Goal: Task Accomplishment & Management: Complete application form

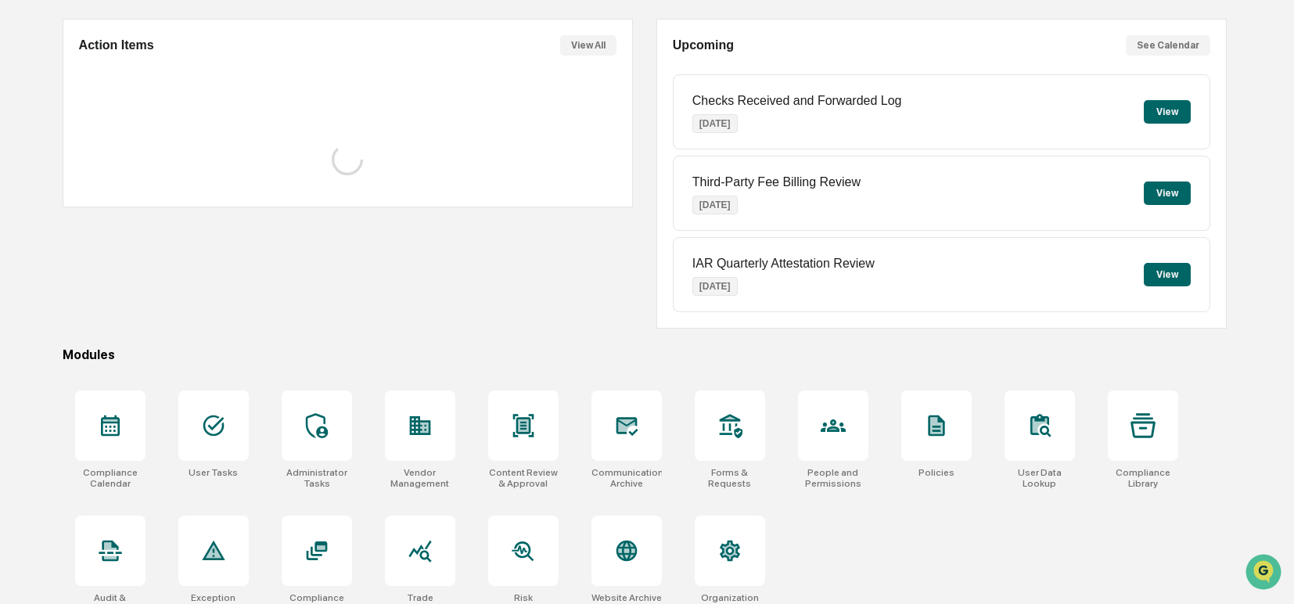
scroll to position [154, 0]
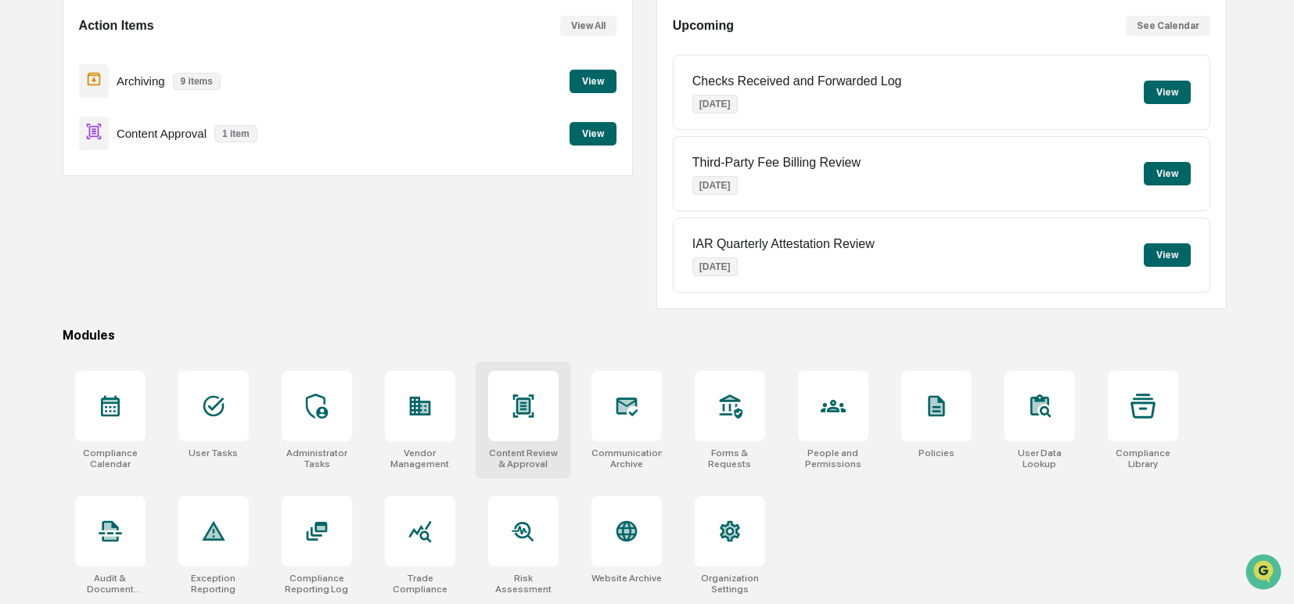
click at [531, 408] on icon at bounding box center [523, 405] width 25 height 25
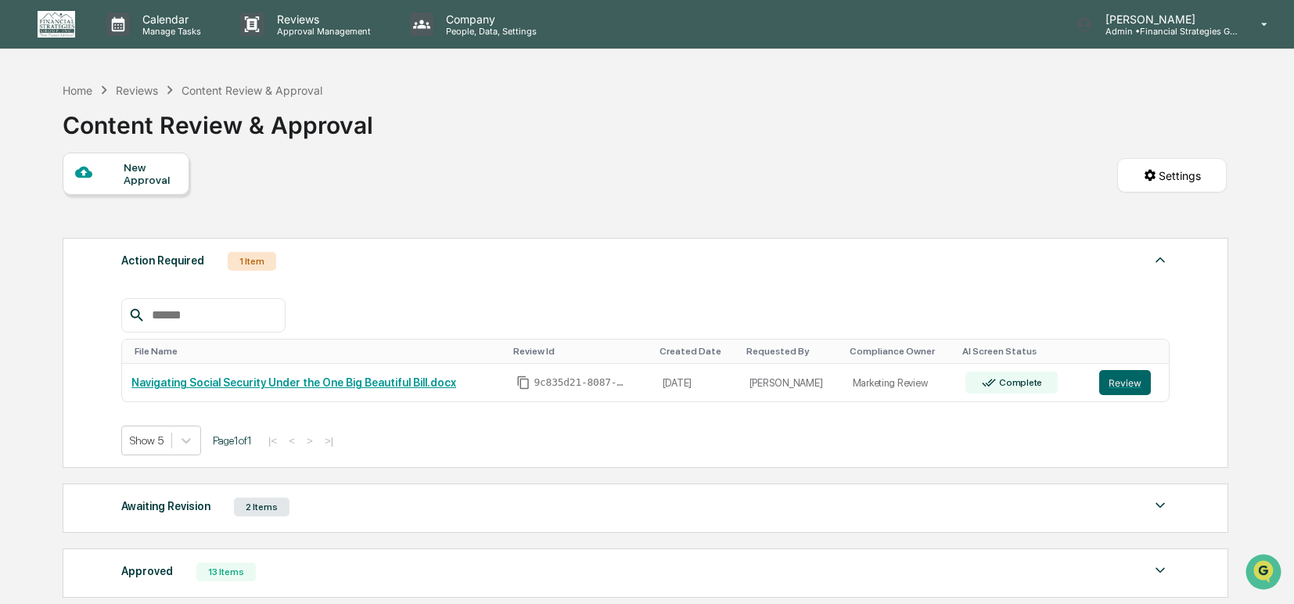
scroll to position [32, 0]
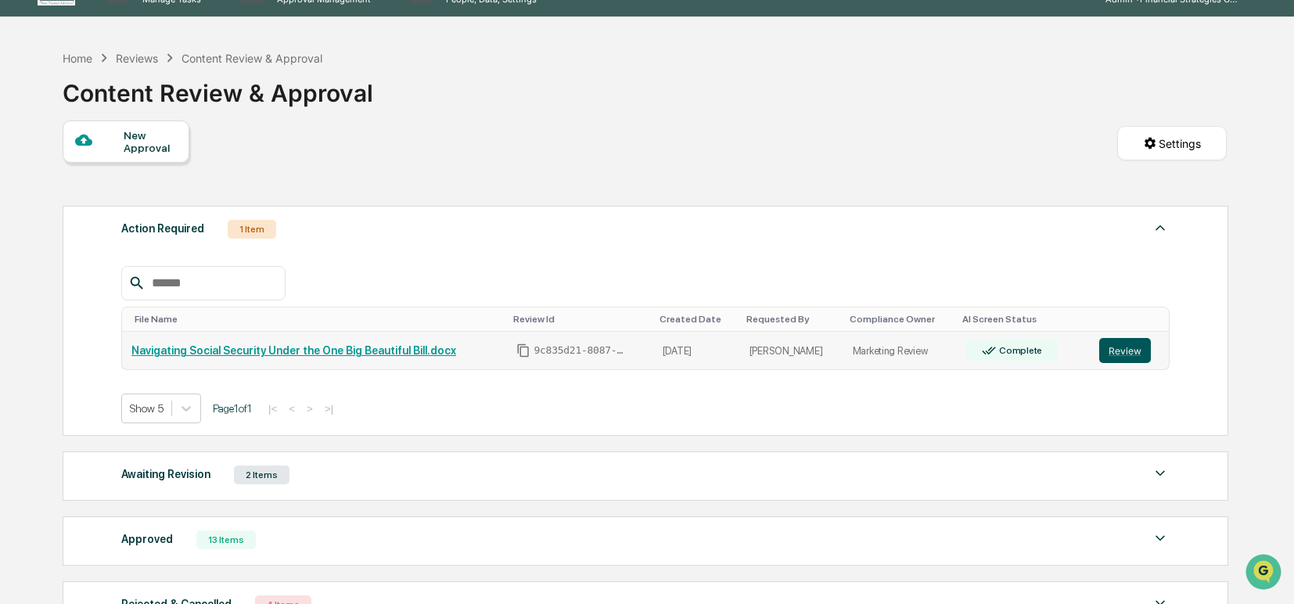
click at [1134, 349] on button "Review" at bounding box center [1125, 350] width 52 height 25
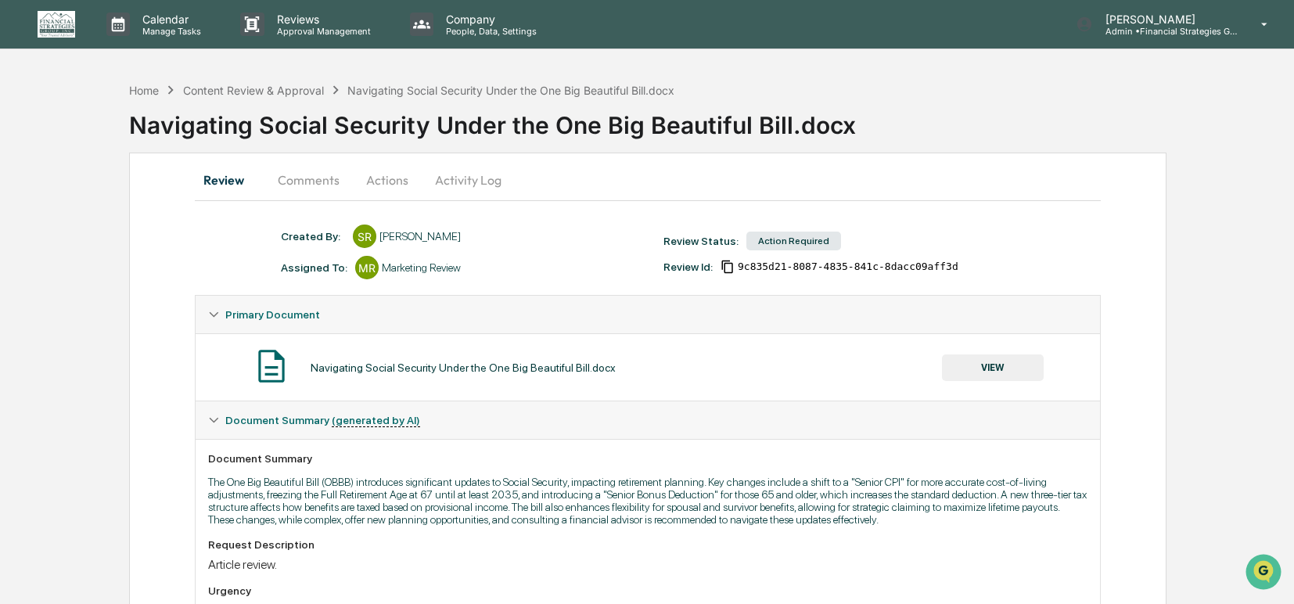
click at [990, 369] on button "VIEW" at bounding box center [993, 367] width 102 height 27
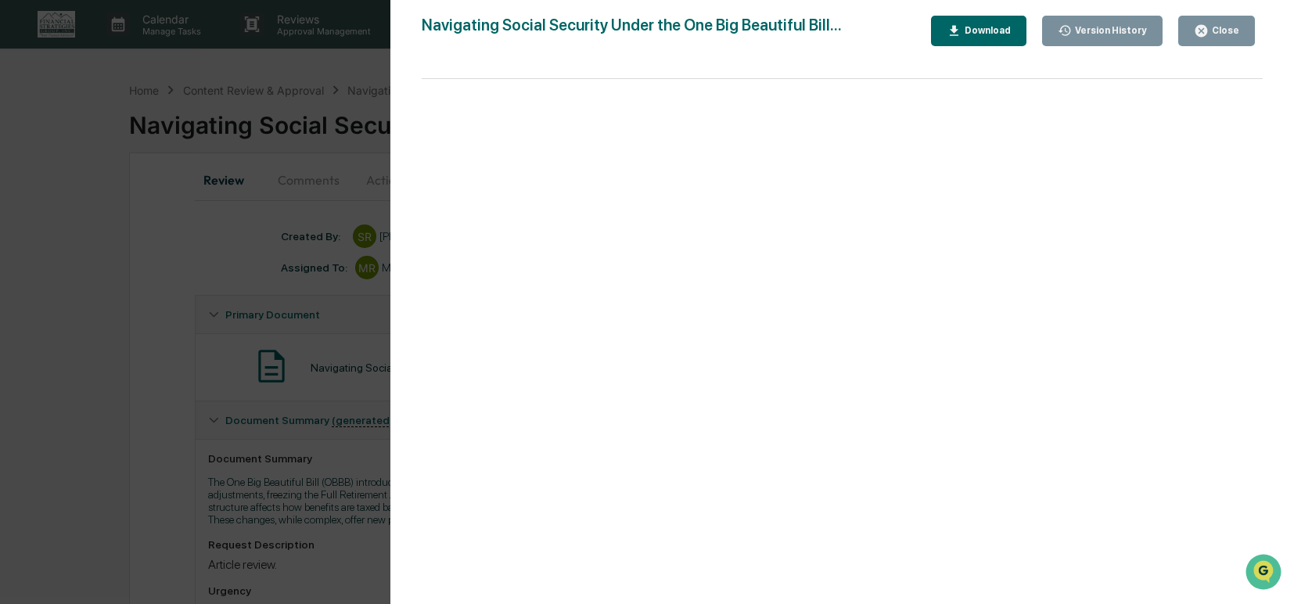
click at [1081, 32] on div "Version History" at bounding box center [1109, 30] width 75 height 11
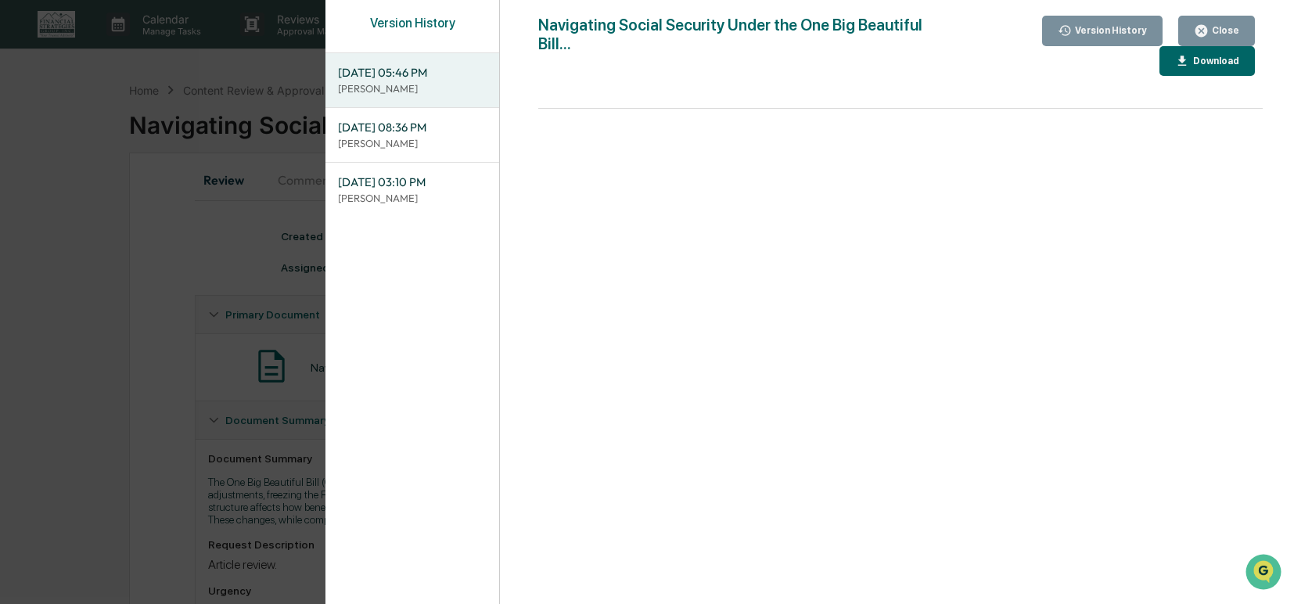
click at [403, 144] on p "[PERSON_NAME]" at bounding box center [412, 143] width 149 height 15
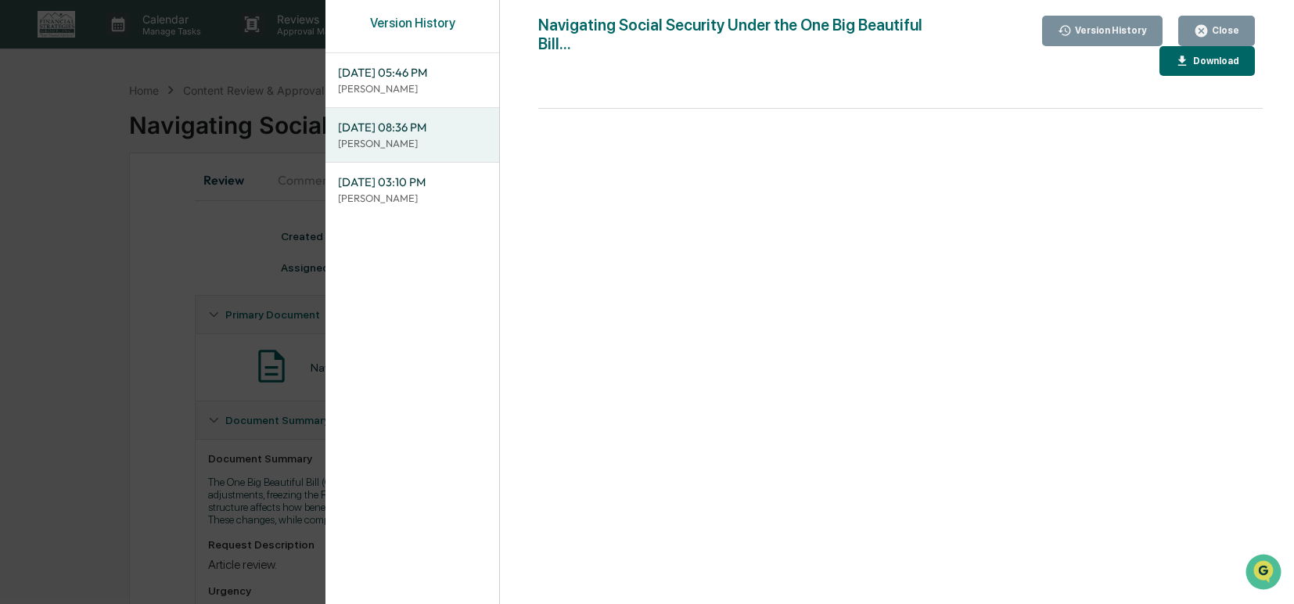
click at [1216, 63] on div "Download" at bounding box center [1214, 61] width 49 height 11
click at [413, 84] on p "[PERSON_NAME]" at bounding box center [412, 88] width 149 height 15
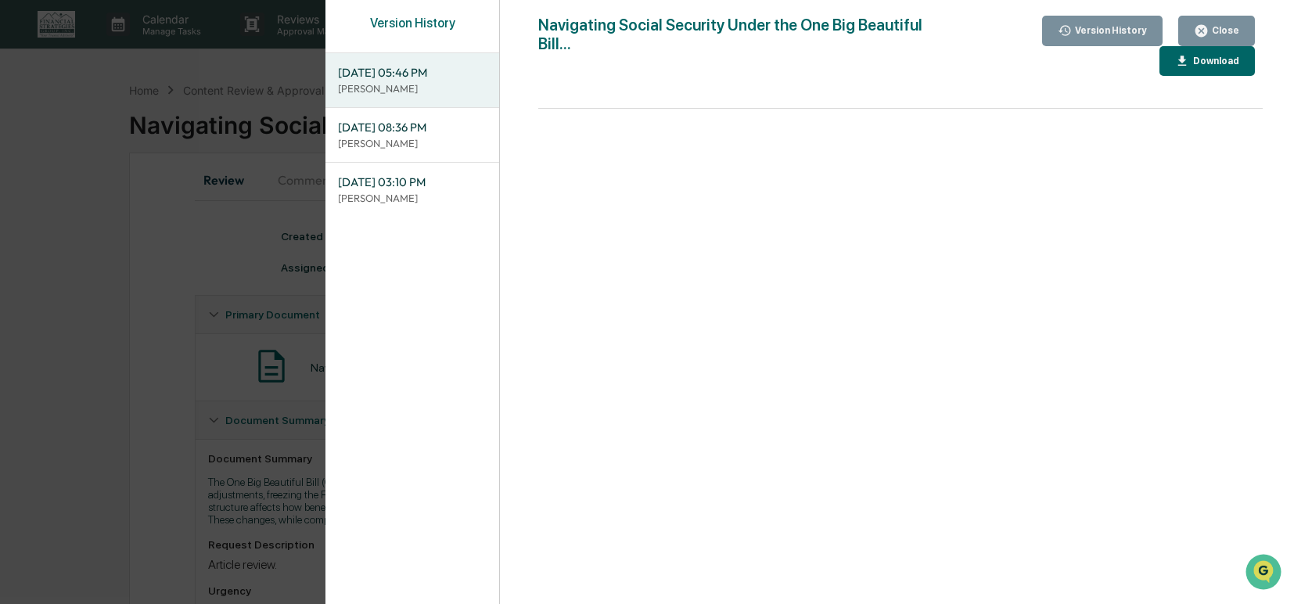
click at [1173, 69] on button "Download" at bounding box center [1206, 61] width 95 height 31
click at [451, 84] on p "[PERSON_NAME]" at bounding box center [412, 88] width 149 height 15
click at [1191, 57] on div "Download" at bounding box center [1214, 61] width 49 height 11
click at [229, 318] on div "Version History [DATE] 05:46 PM [PERSON_NAME] [DATE] 08:36 PM [PERSON_NAME] [DA…" at bounding box center [651, 302] width 1302 height 604
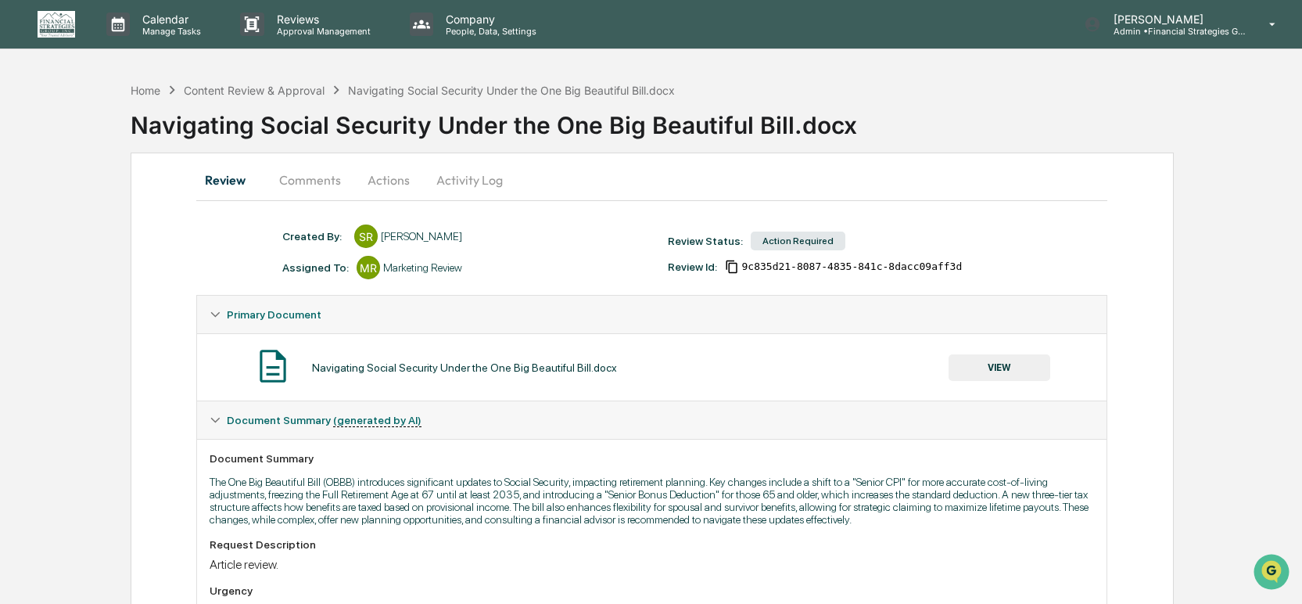
click at [299, 184] on button "Comments" at bounding box center [310, 180] width 87 height 38
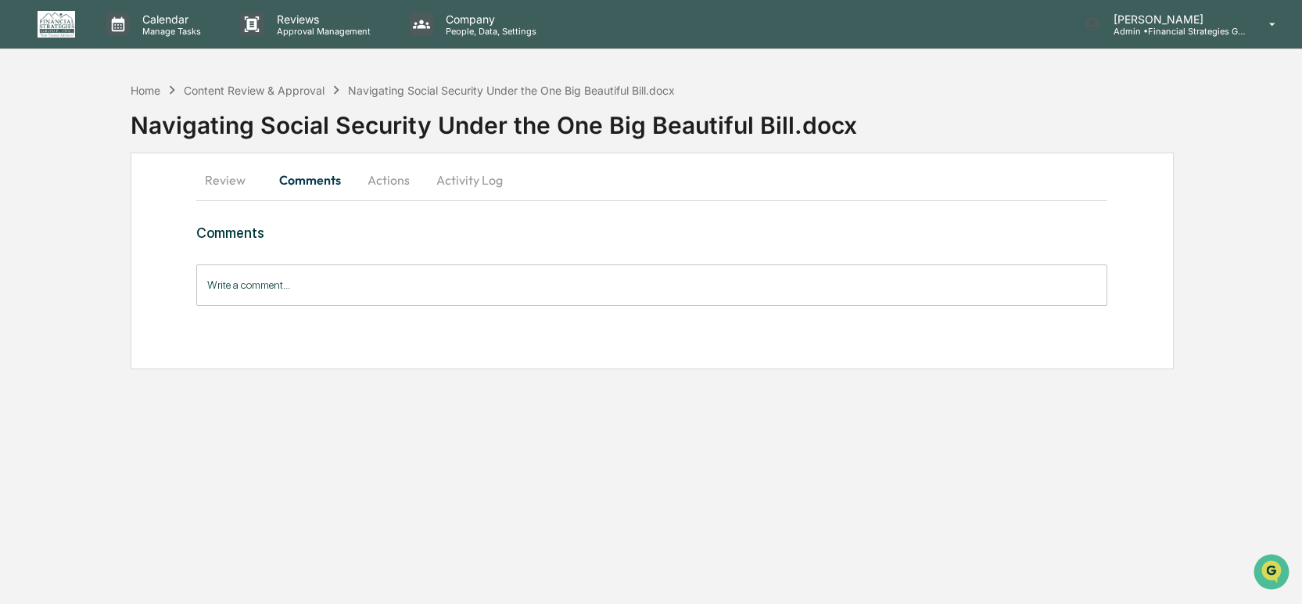
click at [475, 184] on button "Activity Log" at bounding box center [470, 180] width 92 height 38
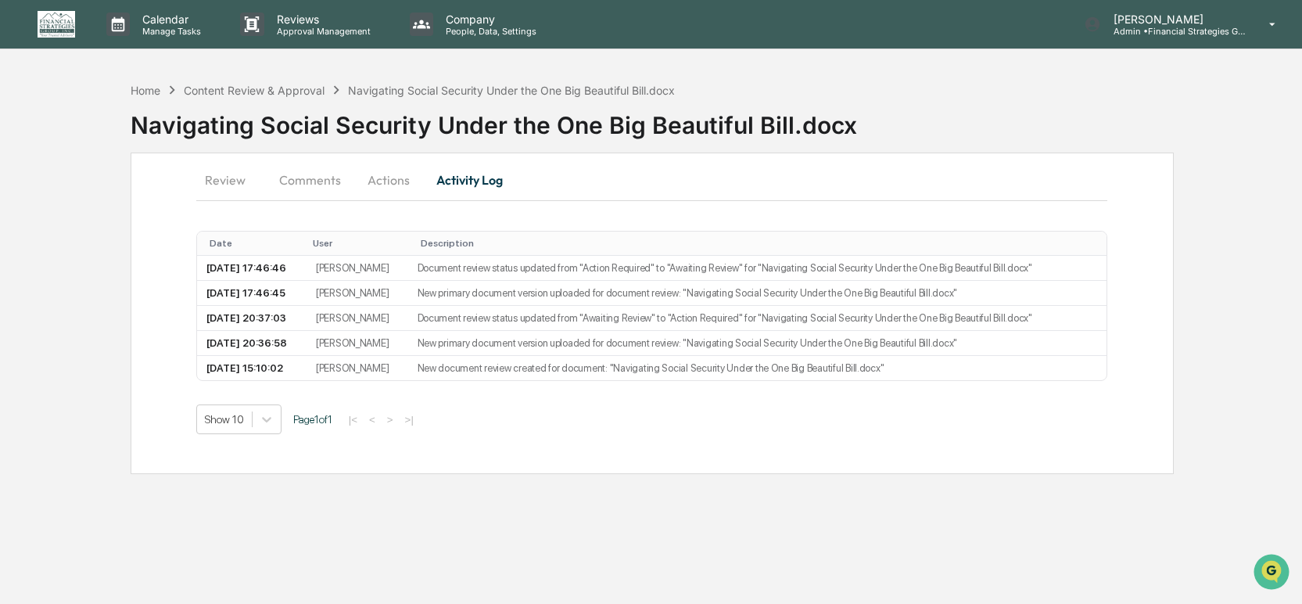
click at [230, 178] on button "Review" at bounding box center [231, 180] width 70 height 38
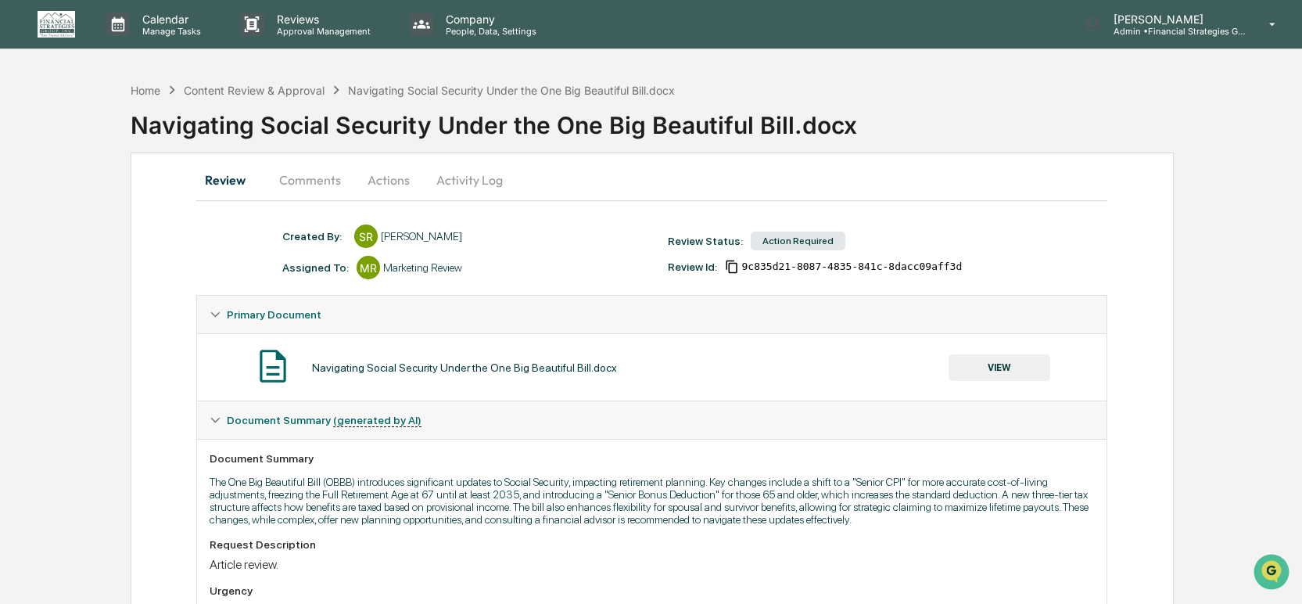
click at [398, 185] on button "Actions" at bounding box center [389, 180] width 70 height 38
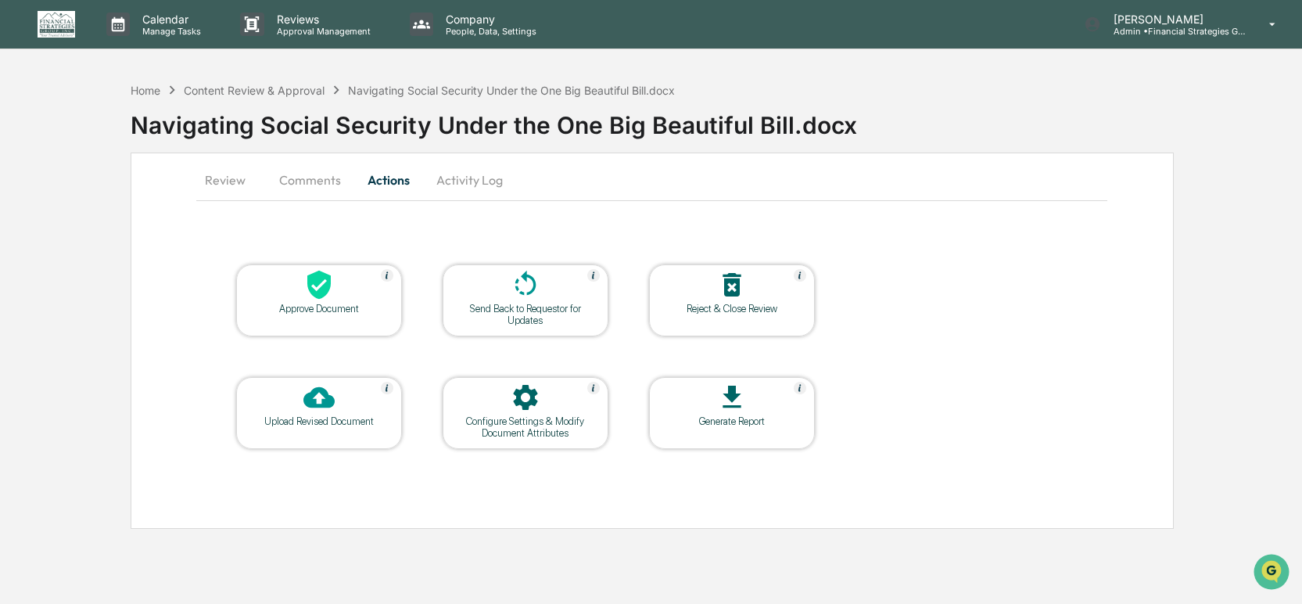
click at [313, 176] on button "Comments" at bounding box center [310, 180] width 87 height 38
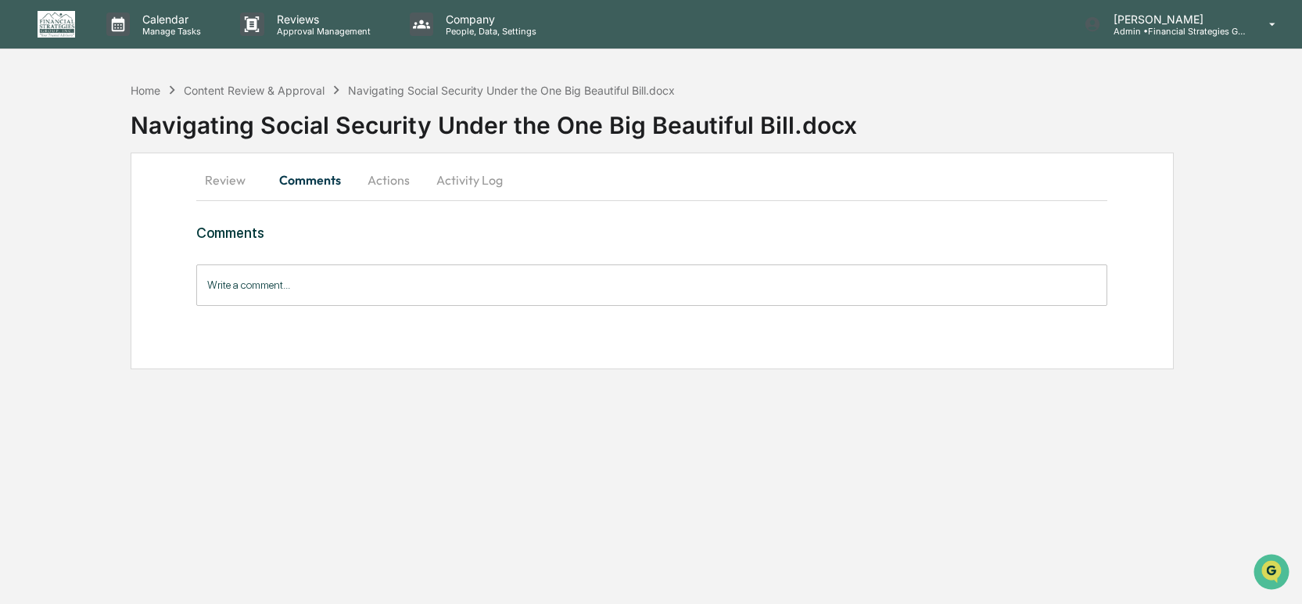
click at [267, 280] on input "Write a comment..." at bounding box center [652, 284] width 912 height 41
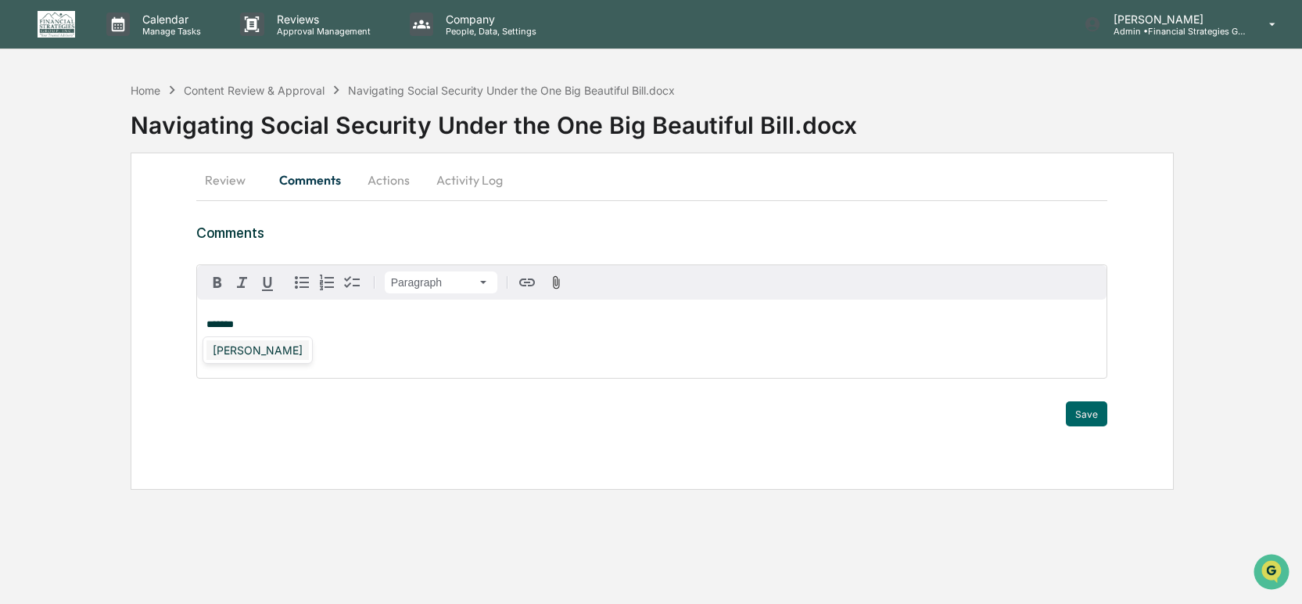
click at [278, 356] on div "[PERSON_NAME]" at bounding box center [258, 350] width 102 height 20
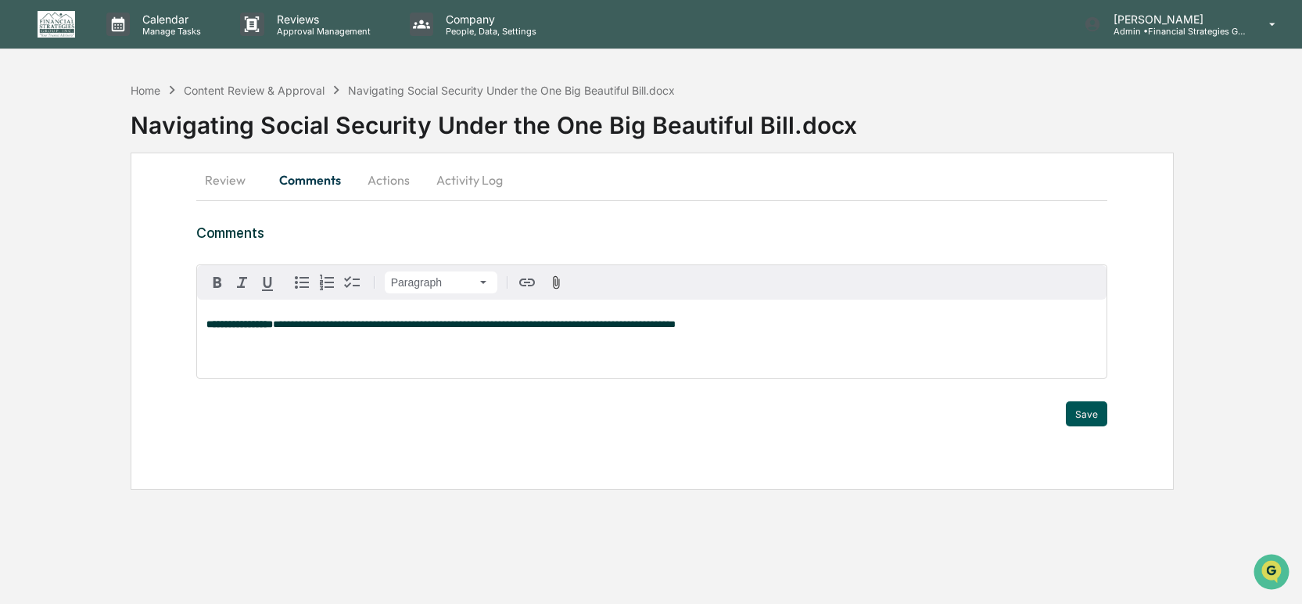
click at [1084, 418] on button "Save" at bounding box center [1086, 413] width 41 height 25
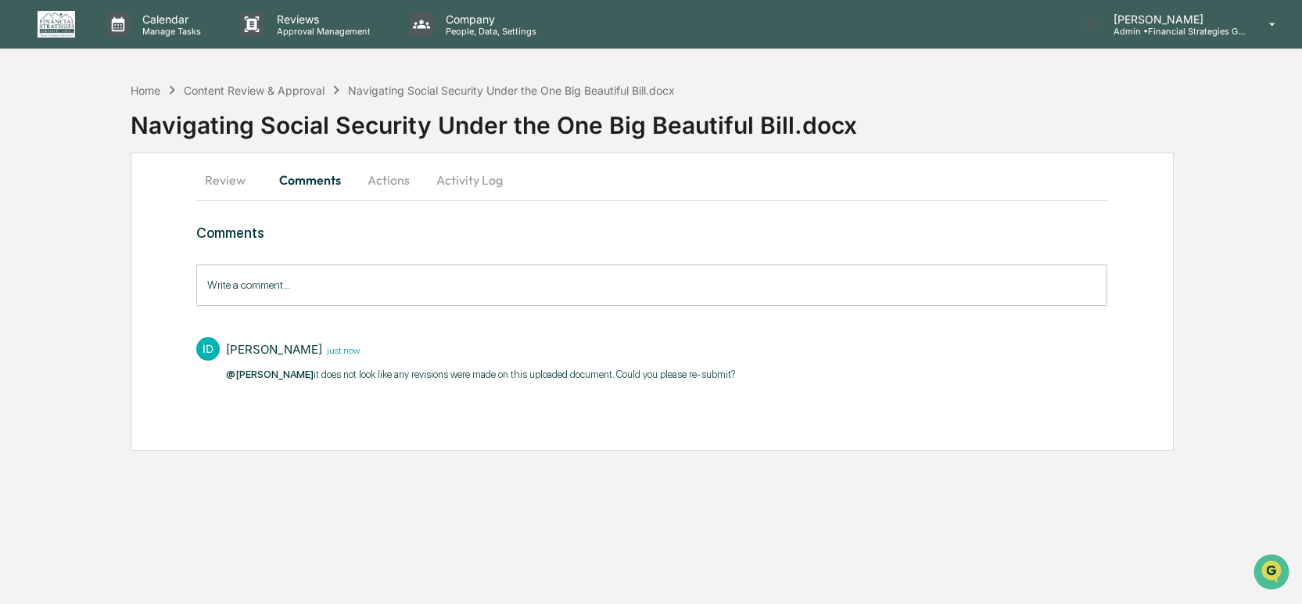
click at [404, 180] on button "Actions" at bounding box center [389, 180] width 70 height 38
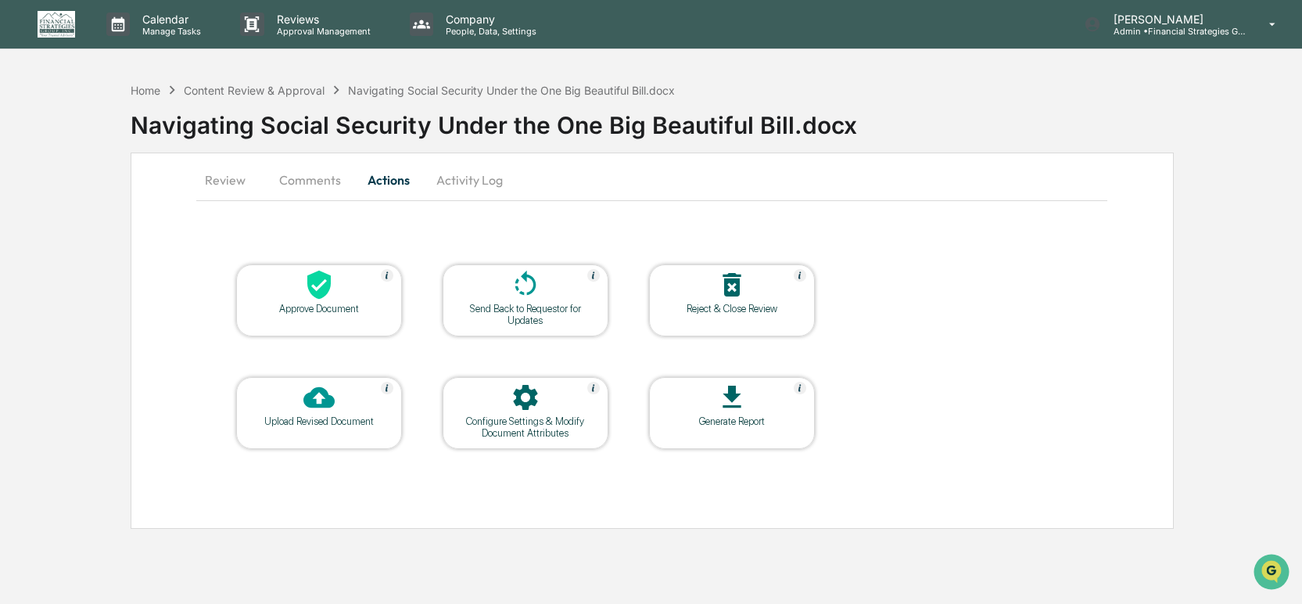
click at [523, 287] on icon at bounding box center [525, 284] width 31 height 31
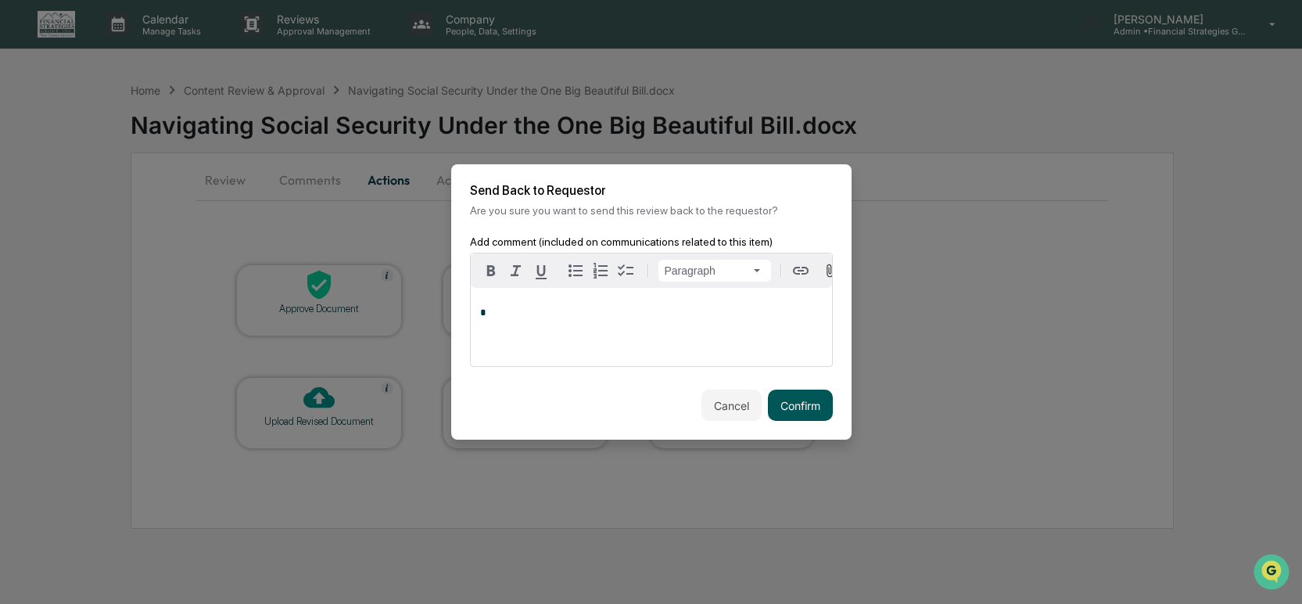
click at [791, 421] on button "Confirm" at bounding box center [800, 405] width 65 height 31
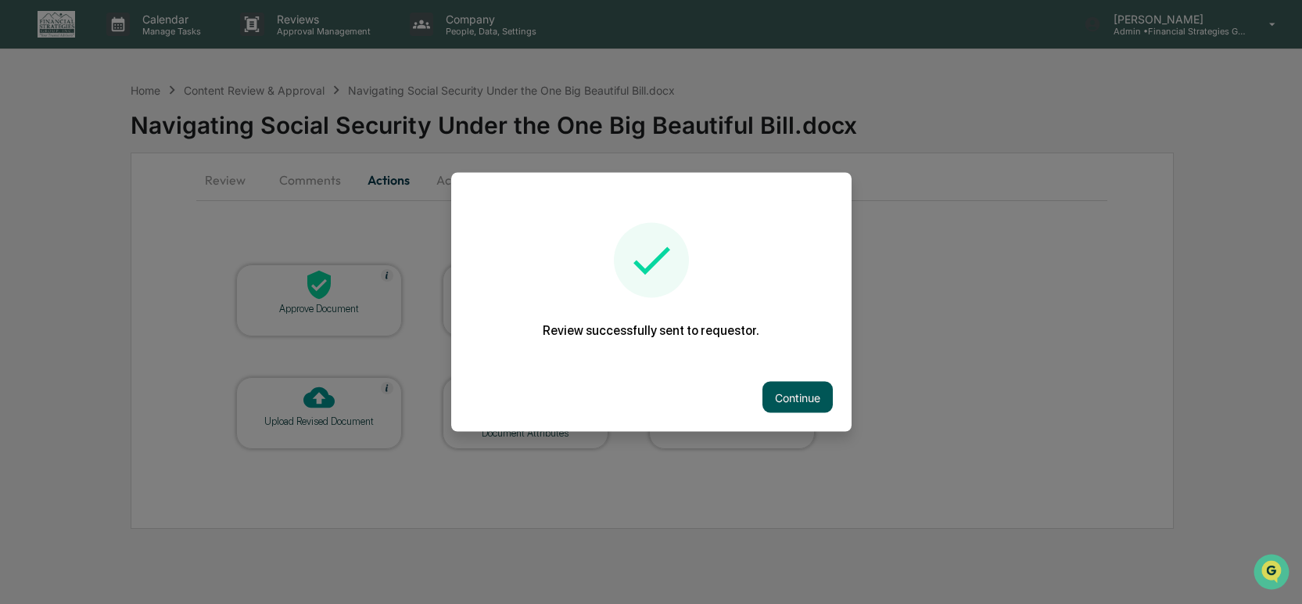
click at [802, 391] on button "Continue" at bounding box center [798, 397] width 70 height 31
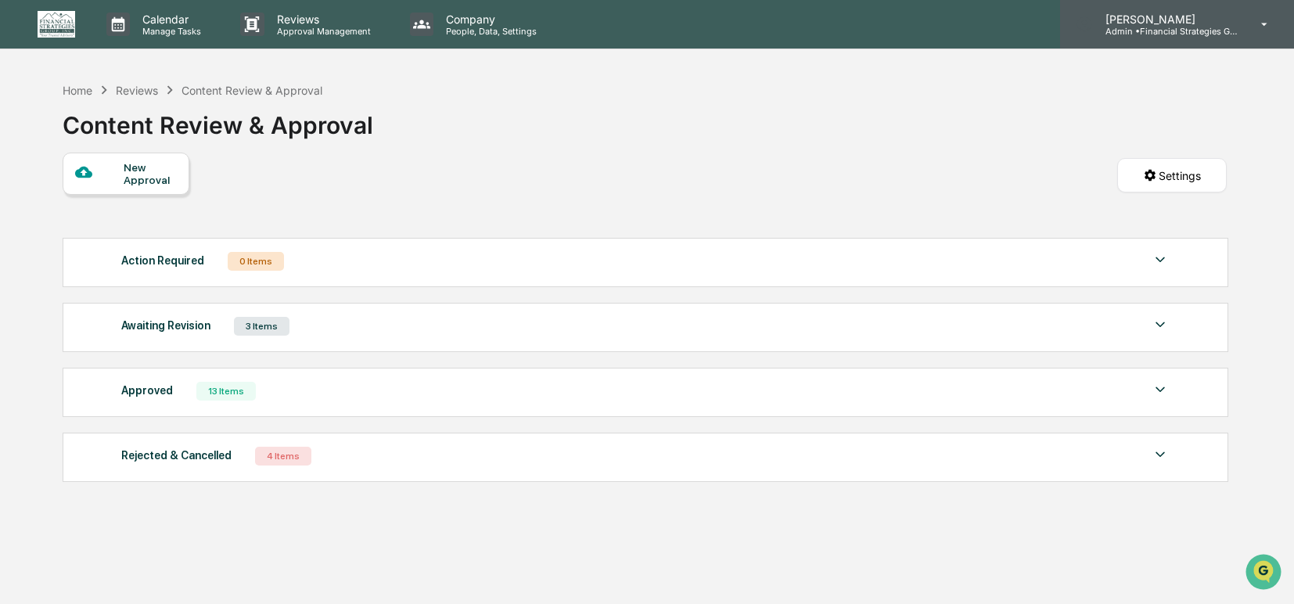
click at [1122, 18] on p "[PERSON_NAME]" at bounding box center [1166, 19] width 146 height 13
